Goal: Information Seeking & Learning: Check status

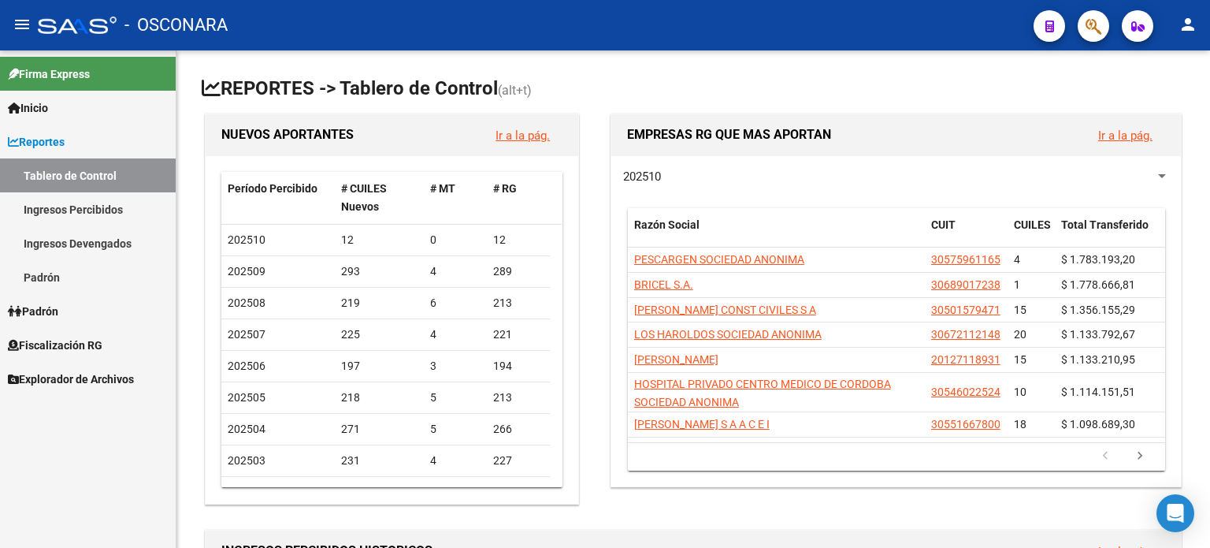
click at [60, 345] on span "Fiscalización RG" at bounding box center [55, 344] width 95 height 17
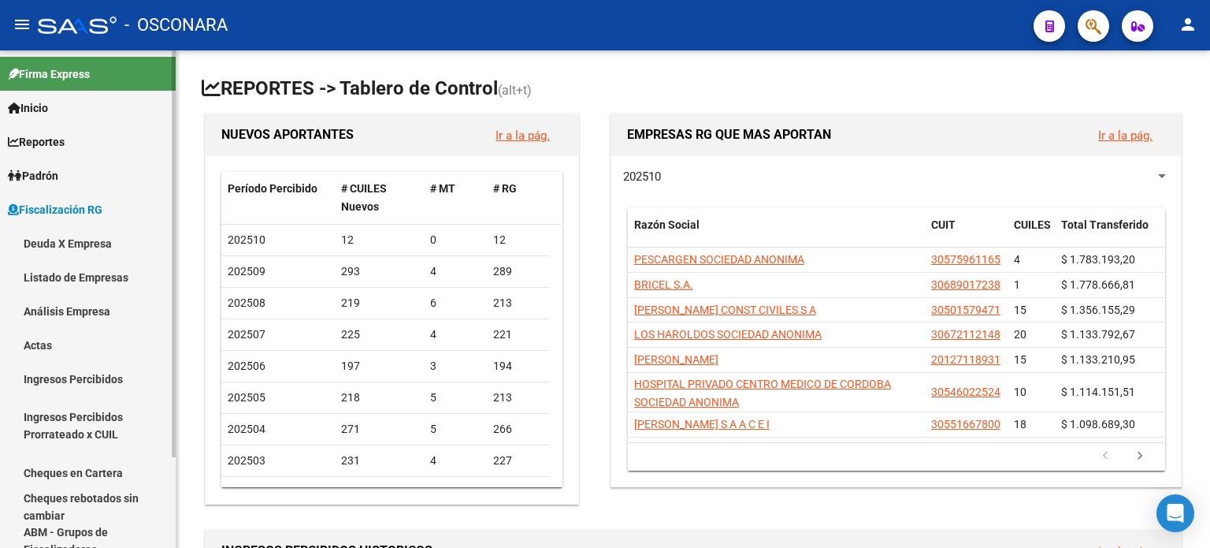
click at [69, 306] on link "Análisis Empresa" at bounding box center [88, 311] width 176 height 34
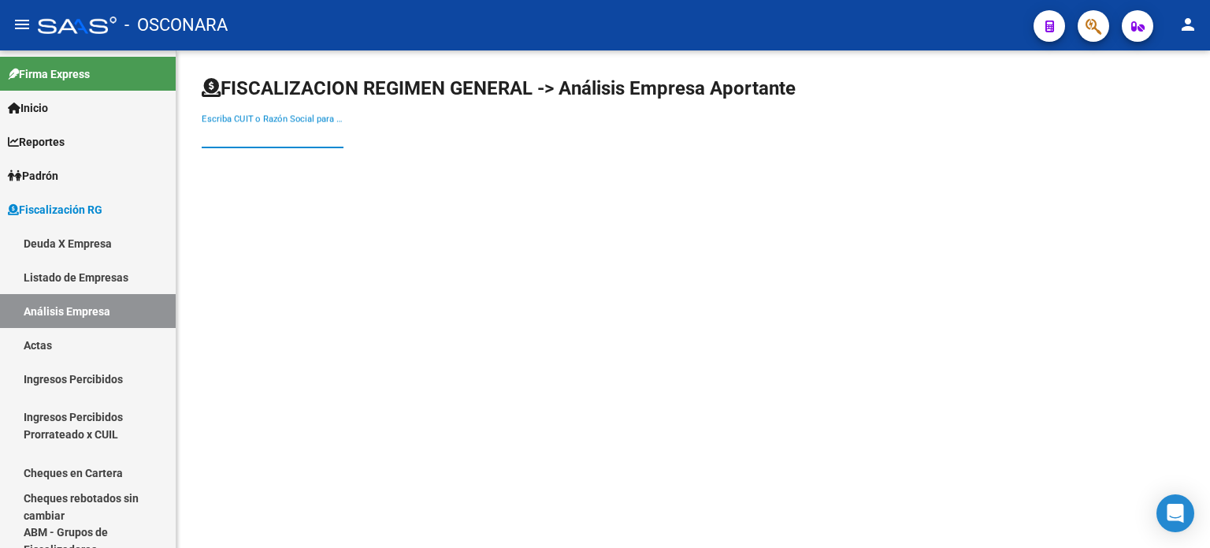
click at [255, 135] on input "Escriba CUIT o Razón Social para buscar" at bounding box center [273, 135] width 142 height 14
type input "BODI"
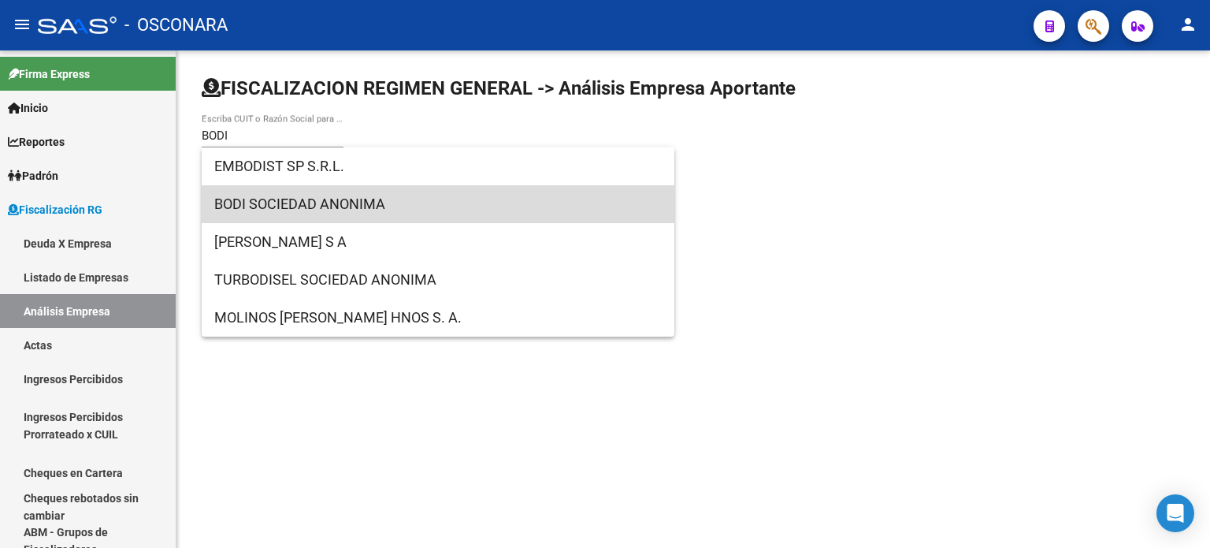
click at [315, 201] on span "BODI SOCIEDAD ANONIMA" at bounding box center [438, 204] width 448 height 38
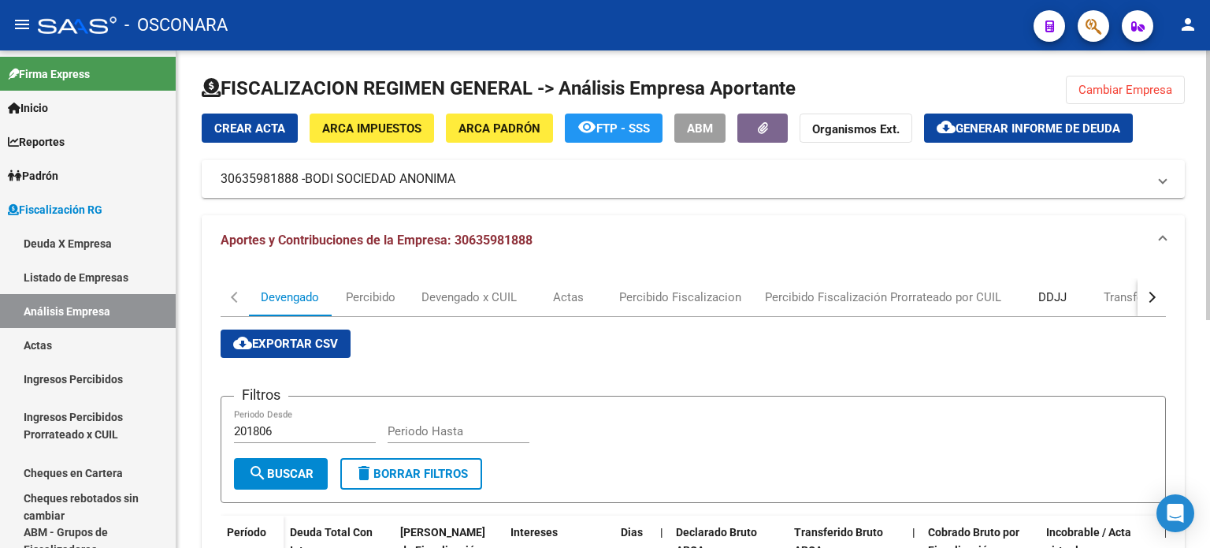
click at [1059, 295] on div "DDJJ" at bounding box center [1052, 296] width 28 height 17
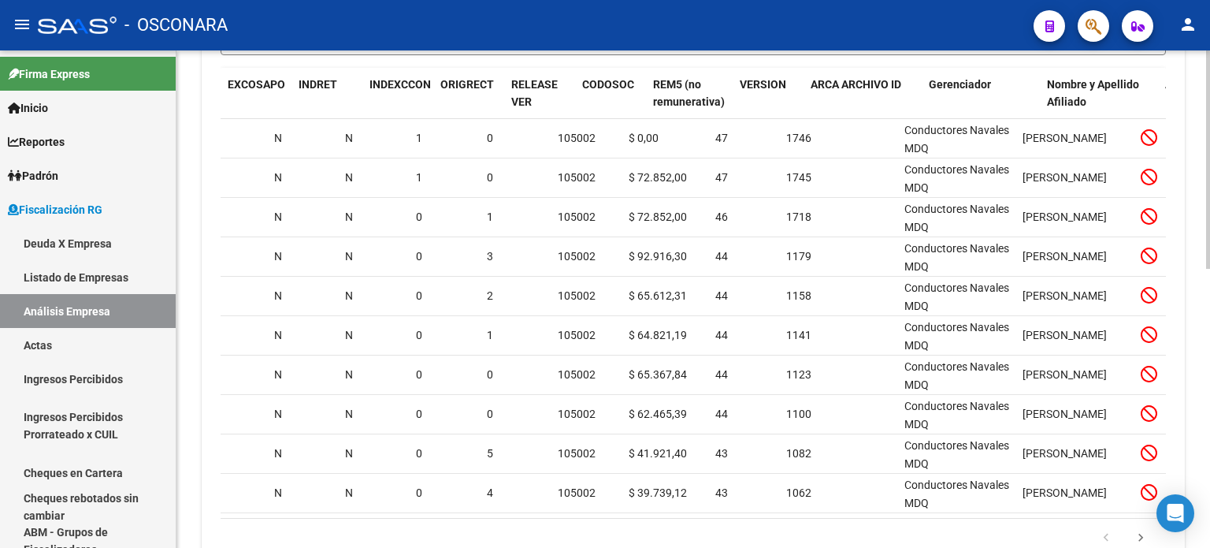
scroll to position [0, 1582]
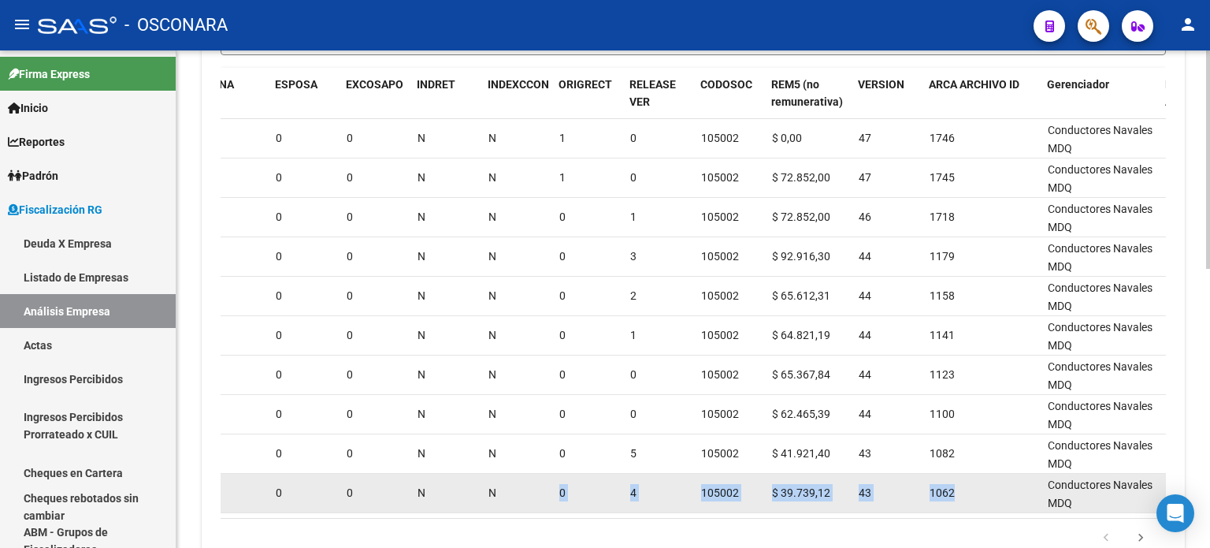
drag, startPoint x: 867, startPoint y: 477, endPoint x: 540, endPoint y: 491, distance: 327.2
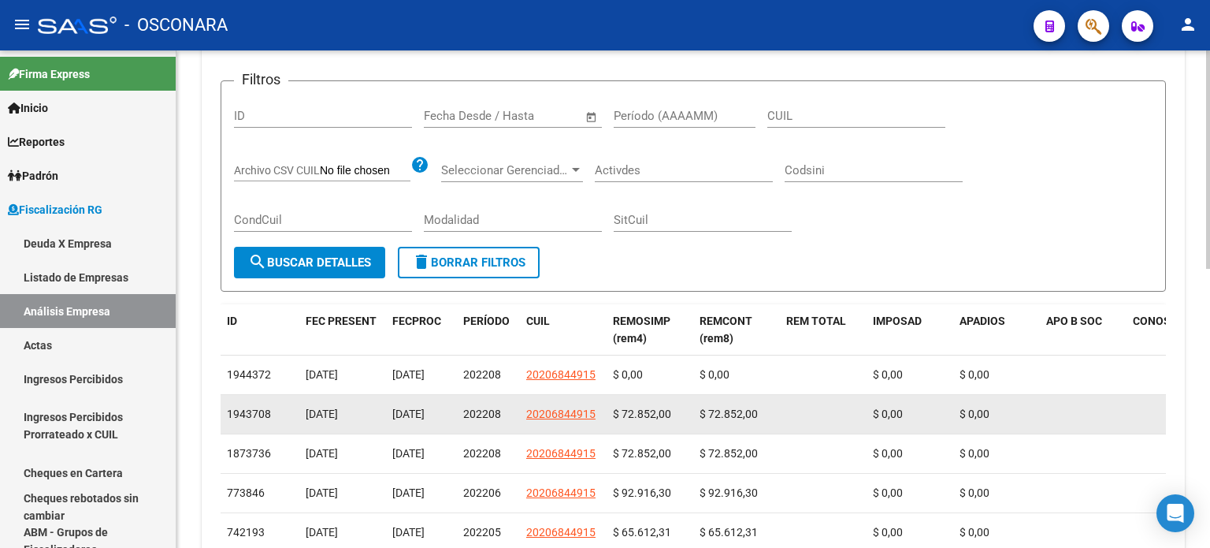
scroll to position [398, 0]
